Goal: Task Accomplishment & Management: Use online tool/utility

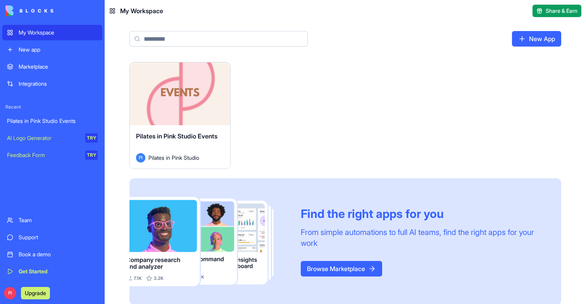
click at [192, 125] on div "Pilates in Pink Studio Events PI Pilates in Pink Studio" at bounding box center [180, 146] width 100 height 43
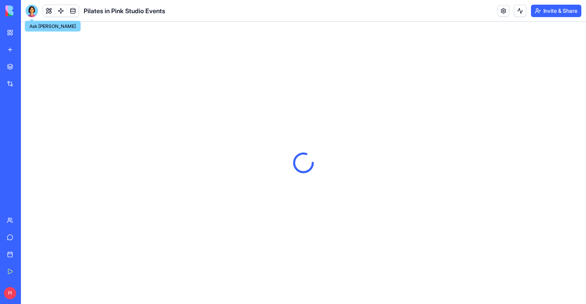
click at [32, 12] on div at bounding box center [32, 11] width 12 height 12
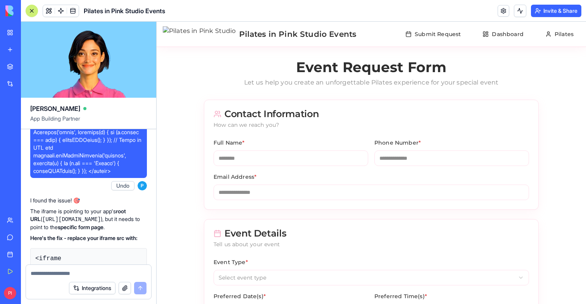
scroll to position [11710, 0]
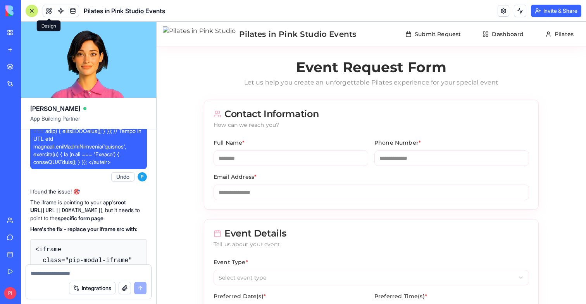
click at [31, 8] on div at bounding box center [32, 11] width 6 height 6
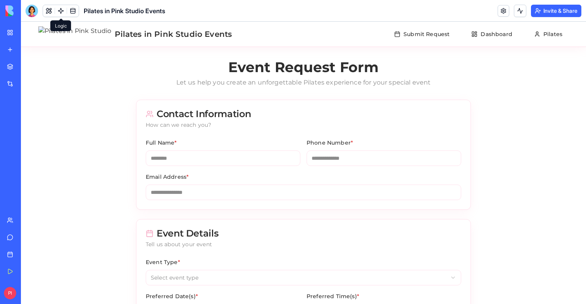
click at [61, 12] on link at bounding box center [61, 11] width 12 height 12
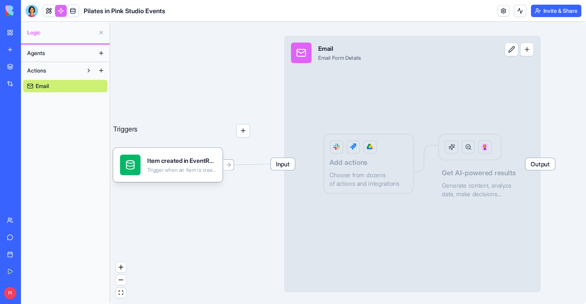
click at [401, 200] on div "Input Email Email Form Details Output Add actions Choose from dozens of actions…" at bounding box center [412, 164] width 257 height 257
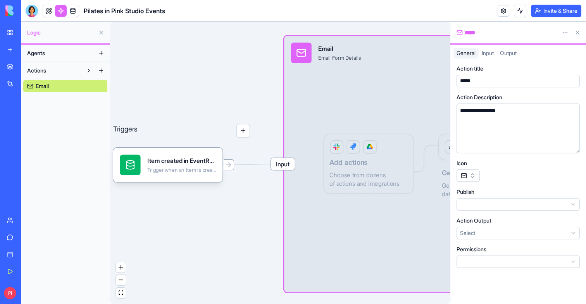
click at [577, 31] on button at bounding box center [577, 32] width 12 height 12
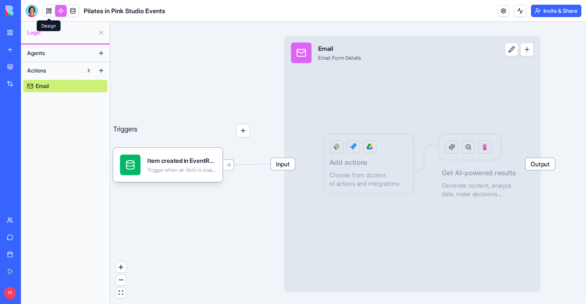
click at [46, 16] on link at bounding box center [49, 11] width 12 height 12
click at [46, 16] on button at bounding box center [49, 11] width 12 height 12
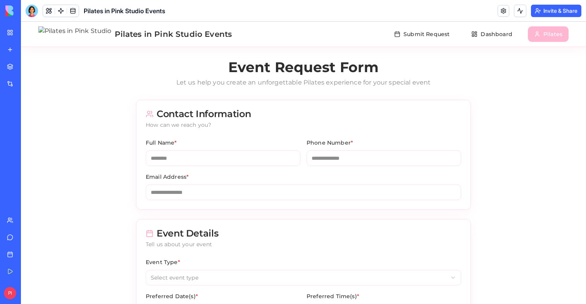
click at [415, 38] on button "Submit Request" at bounding box center [422, 34] width 68 height 16
click at [496, 34] on button "Dashboard" at bounding box center [491, 34] width 53 height 16
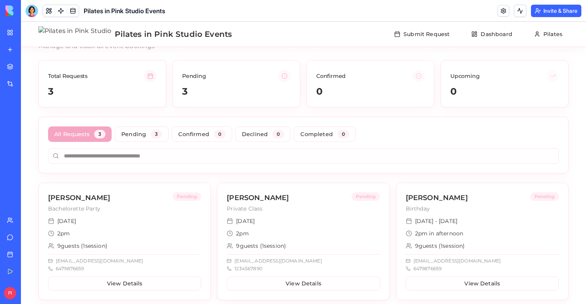
scroll to position [67, 0]
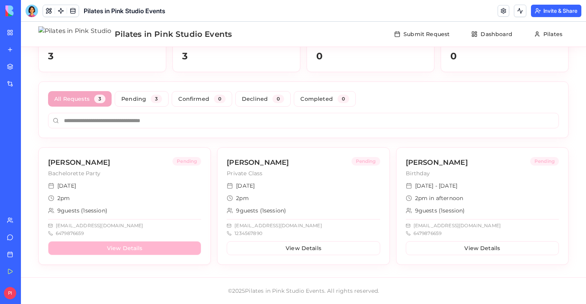
click at [134, 243] on button "View Details" at bounding box center [124, 248] width 153 height 14
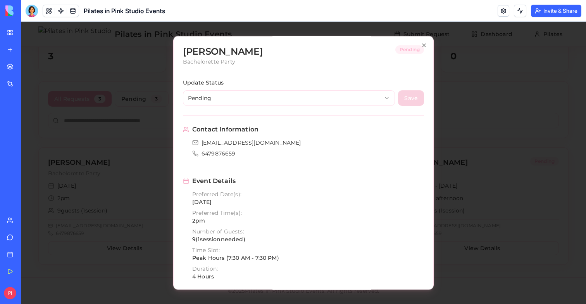
click at [293, 88] on div "Update Status Pending Save" at bounding box center [303, 92] width 241 height 28
click at [295, 97] on body "Pilates in Pink Studio Events Submit Request Dashboard Pilates Event Requests D…" at bounding box center [303, 129] width 565 height 349
click at [113, 171] on div at bounding box center [303, 163] width 565 height 282
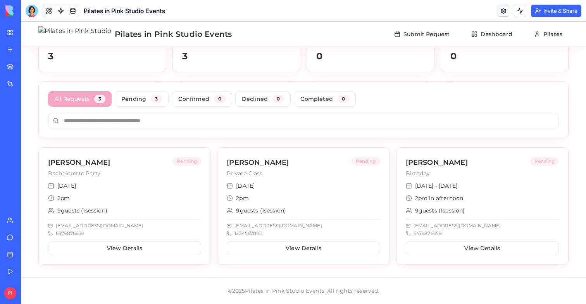
click at [316, 186] on div "[DATE]" at bounding box center [303, 186] width 153 height 8
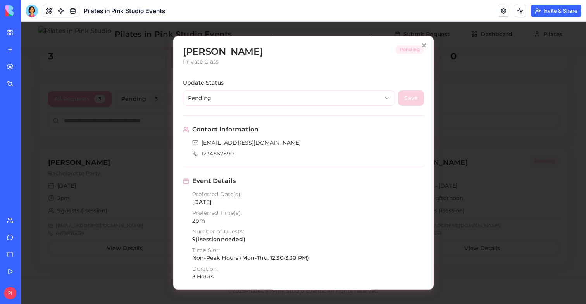
scroll to position [240, 0]
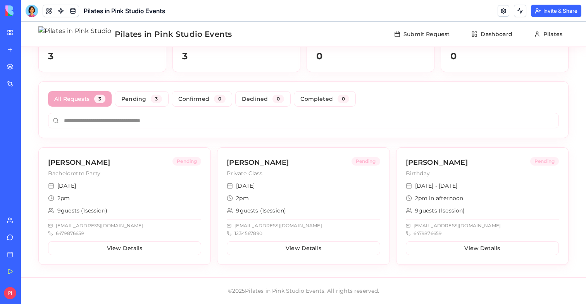
click at [472, 194] on div "2pm in afternoon" at bounding box center [482, 198] width 153 height 8
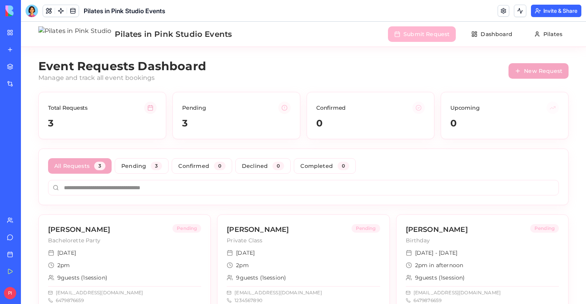
click at [430, 36] on button "Submit Request" at bounding box center [422, 34] width 68 height 16
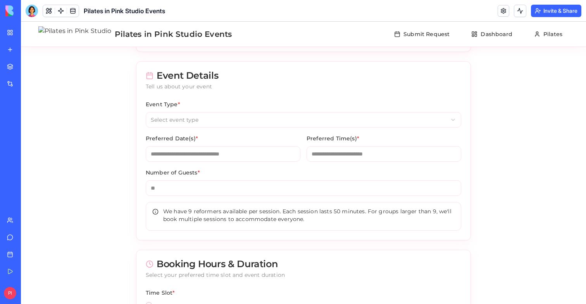
scroll to position [231, 0]
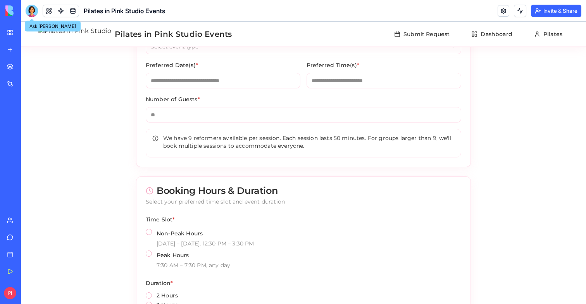
click at [32, 10] on div at bounding box center [32, 11] width 12 height 12
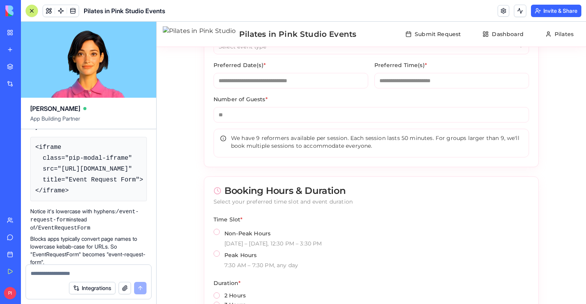
scroll to position [12569, 0]
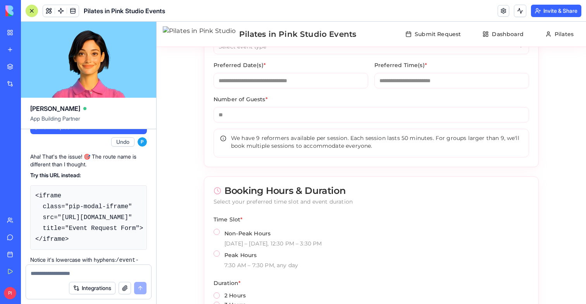
click at [550, 11] on button "Invite & Share" at bounding box center [556, 11] width 50 height 12
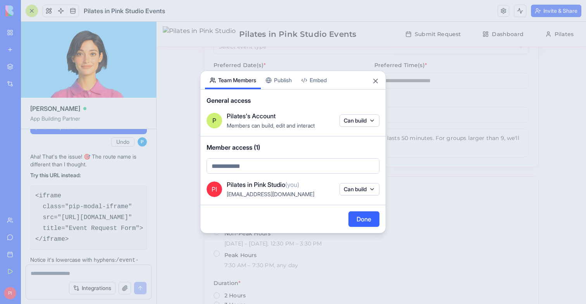
click at [275, 85] on button "Publish" at bounding box center [279, 80] width 36 height 18
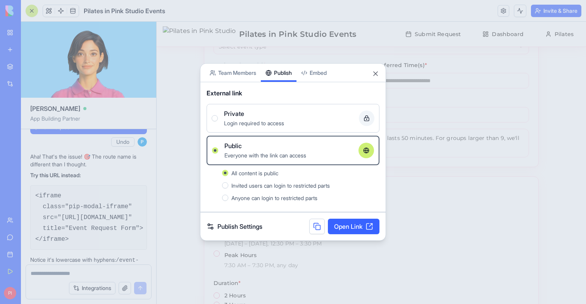
click at [314, 228] on button at bounding box center [317, 227] width 16 height 16
click at [175, 178] on div at bounding box center [293, 152] width 586 height 304
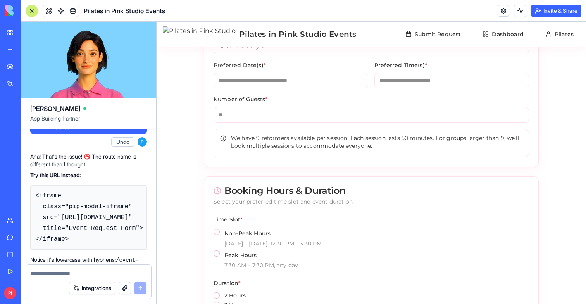
drag, startPoint x: 39, startPoint y: 199, endPoint x: 127, endPoint y: 210, distance: 89.0
copy code "[URL][DOMAIN_NAME]"
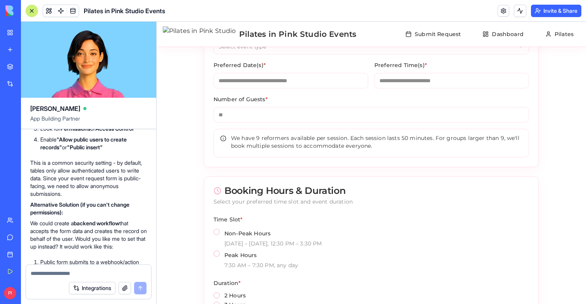
scroll to position [10545, 0]
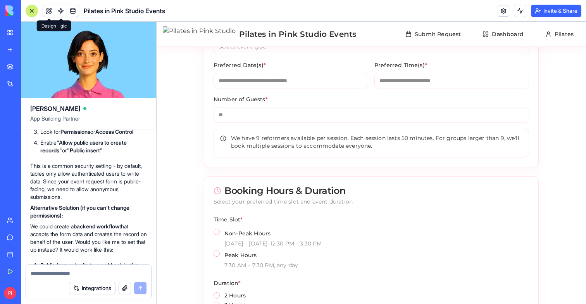
click at [48, 13] on button at bounding box center [49, 11] width 12 height 12
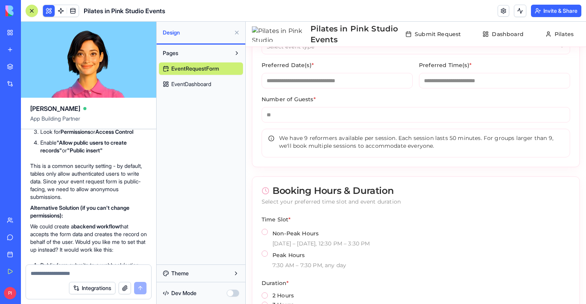
click at [48, 13] on button at bounding box center [49, 11] width 12 height 12
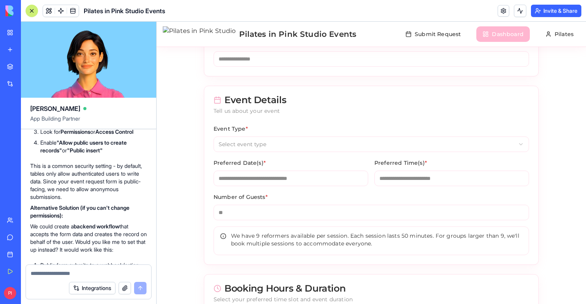
click at [507, 27] on button "Dashboard" at bounding box center [502, 34] width 53 height 16
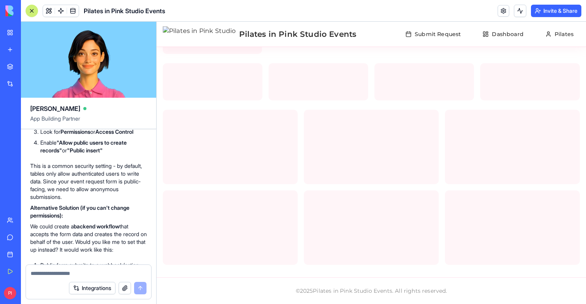
scroll to position [133, 0]
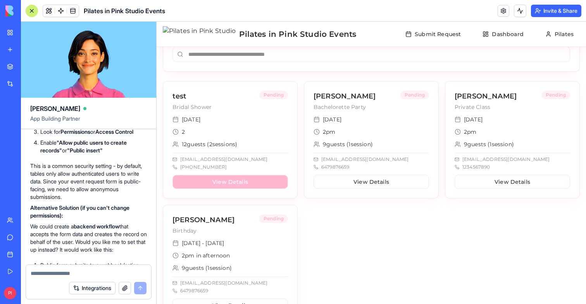
click at [245, 178] on button "View Details" at bounding box center [229, 182] width 115 height 14
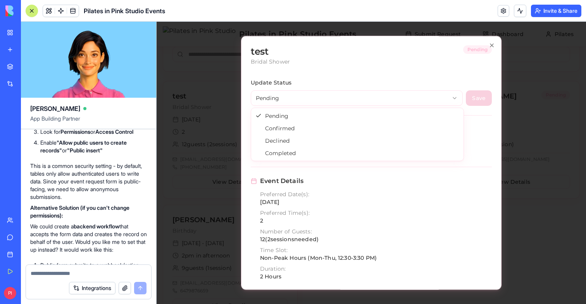
click at [406, 102] on body "Pilates in Pink Studio Events Submit Request Dashboard Pilates Event Requests D…" at bounding box center [371, 124] width 429 height 473
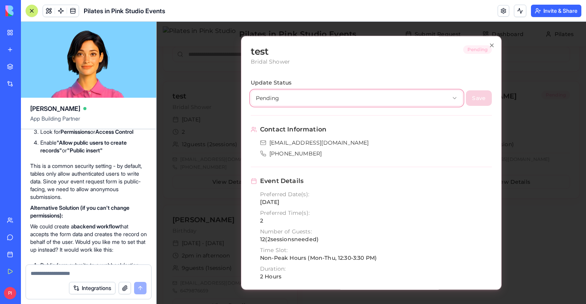
click at [378, 207] on body "Pilates in Pink Studio Events Submit Request Dashboard Pilates Event Requests D…" at bounding box center [371, 124] width 429 height 473
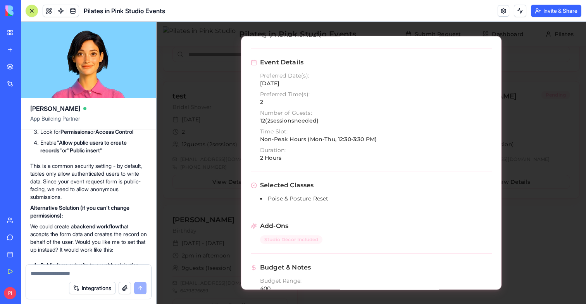
scroll to position [200, 0]
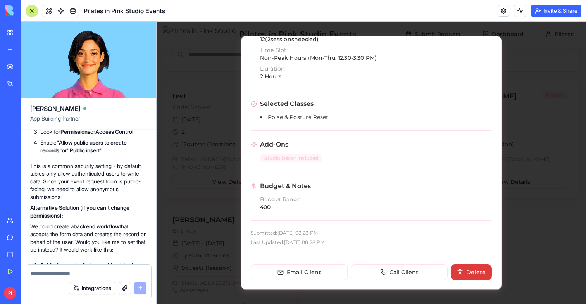
click at [470, 271] on button "Delete" at bounding box center [471, 272] width 41 height 16
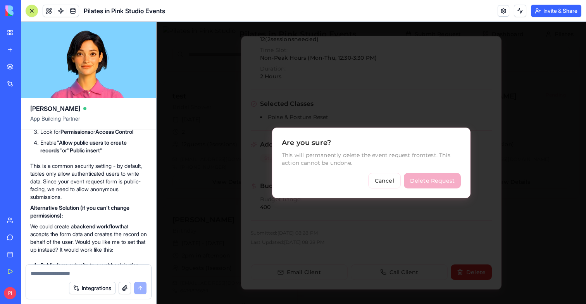
click at [439, 181] on button "Delete Request" at bounding box center [432, 181] width 57 height 16
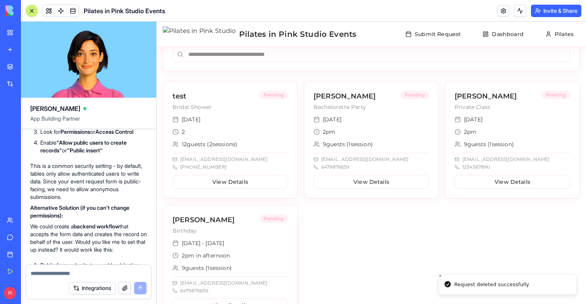
scroll to position [67, 0]
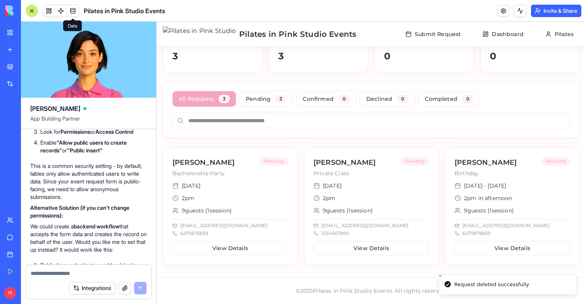
click at [74, 11] on link at bounding box center [73, 11] width 12 height 12
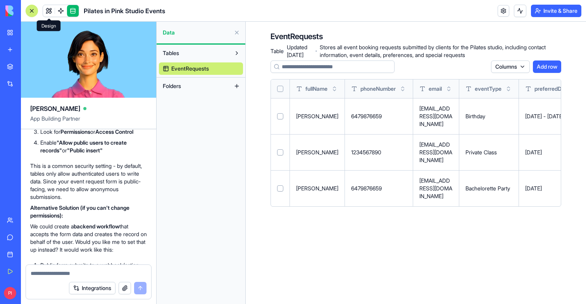
click at [49, 11] on link at bounding box center [49, 11] width 12 height 12
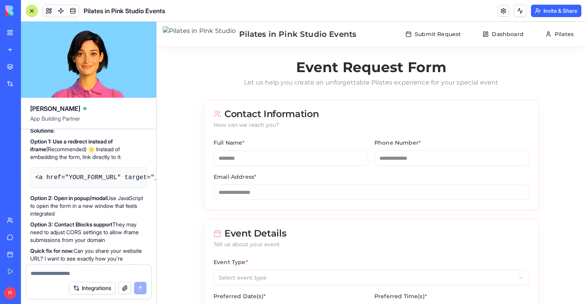
scroll to position [7364, 0]
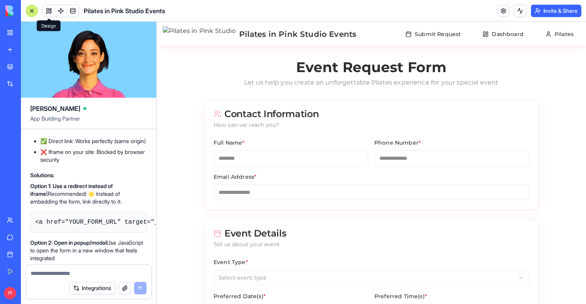
click at [553, 12] on button "Invite & Share" at bounding box center [556, 11] width 50 height 12
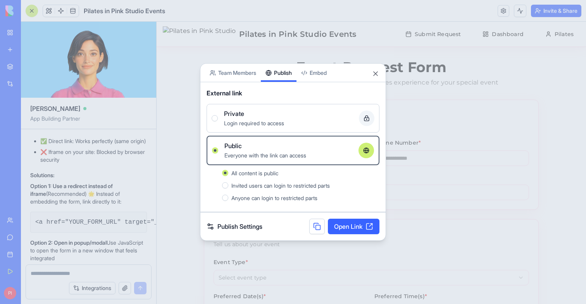
click at [312, 73] on button "Embed" at bounding box center [313, 73] width 35 height 18
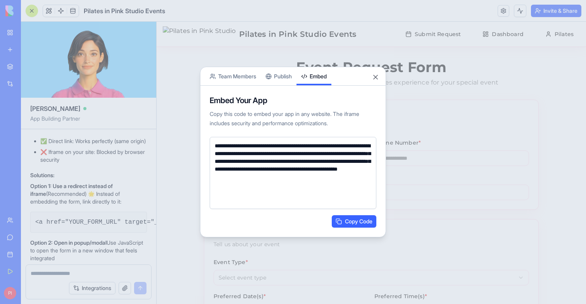
click at [274, 174] on textarea "**********" at bounding box center [293, 173] width 167 height 72
click at [108, 208] on div at bounding box center [293, 152] width 586 height 304
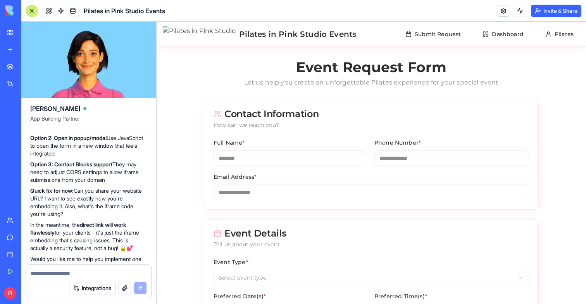
scroll to position [7470, 0]
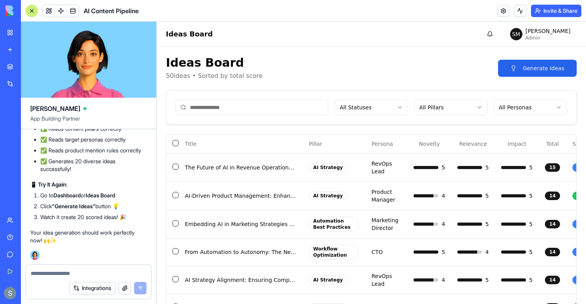
scroll to position [8981, 0]
